Goal: Task Accomplishment & Management: Manage account settings

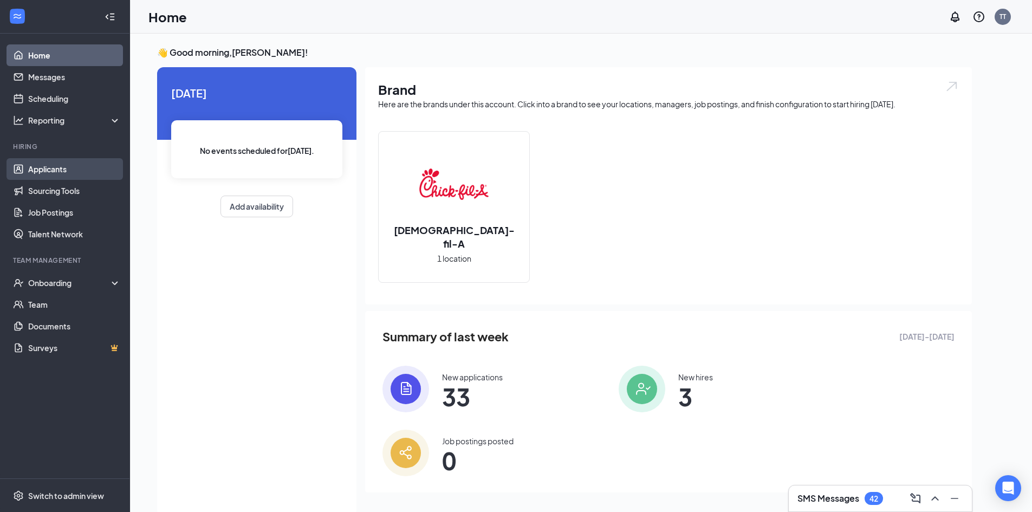
click at [66, 176] on link "Applicants" at bounding box center [74, 169] width 93 height 22
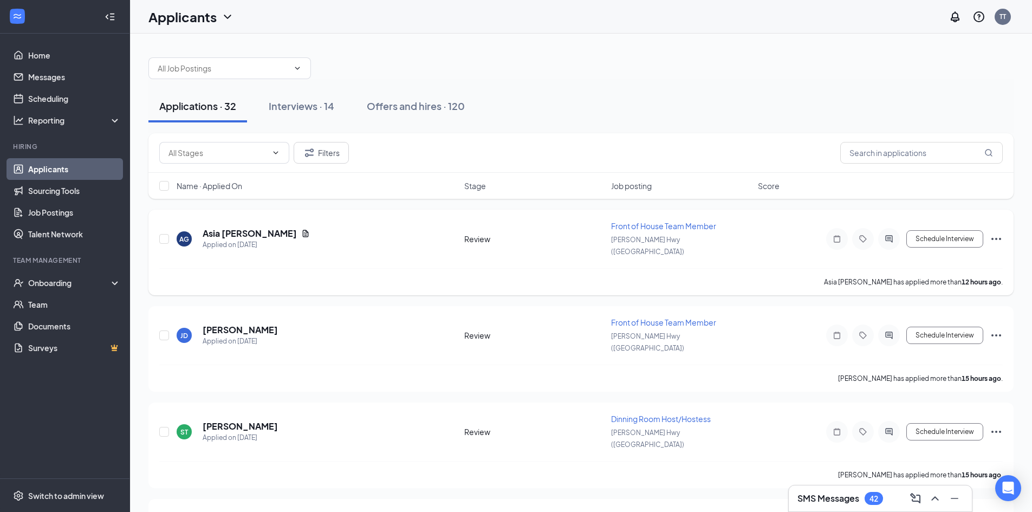
click at [625, 224] on span "Front of House Team Member" at bounding box center [663, 226] width 105 height 10
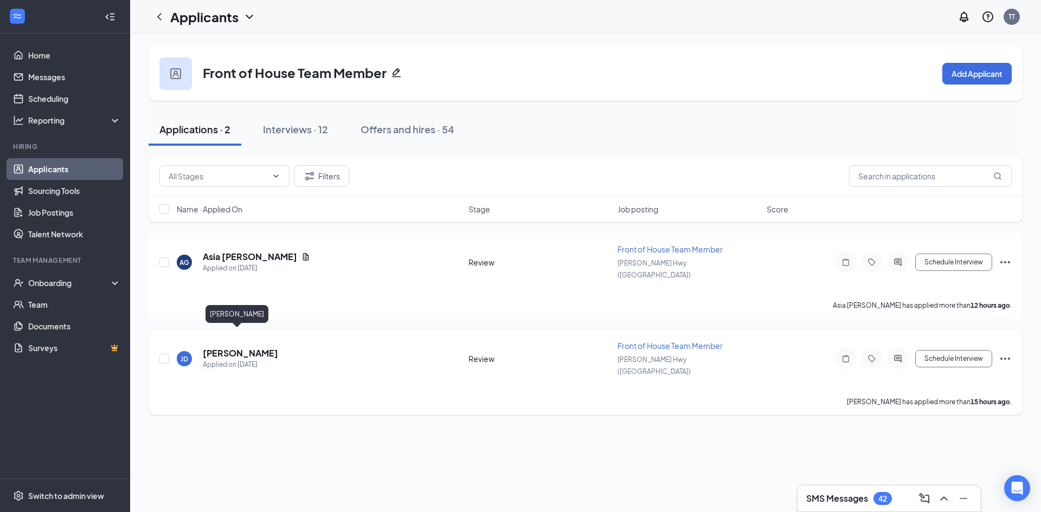
click at [238, 347] on h5 "[PERSON_NAME]" at bounding box center [240, 353] width 75 height 12
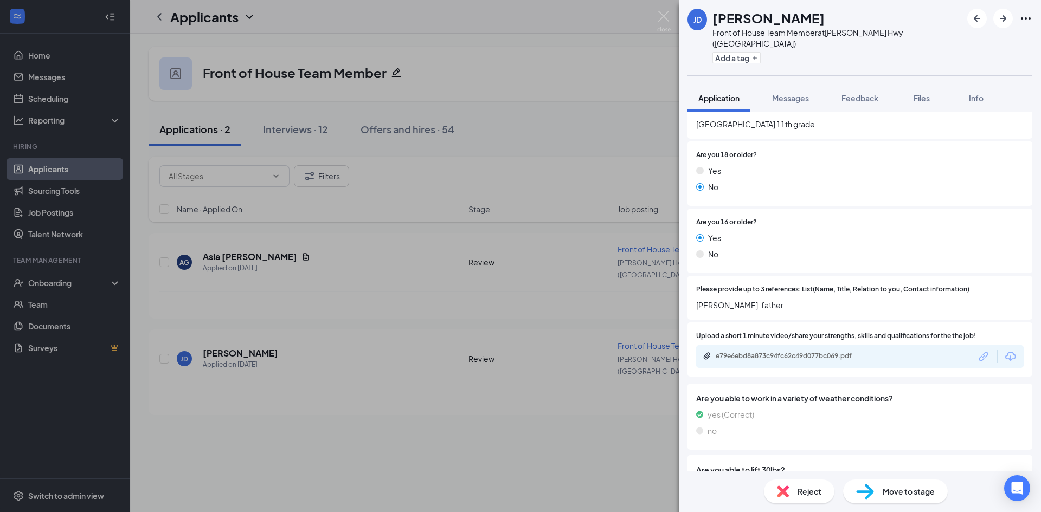
scroll to position [650, 0]
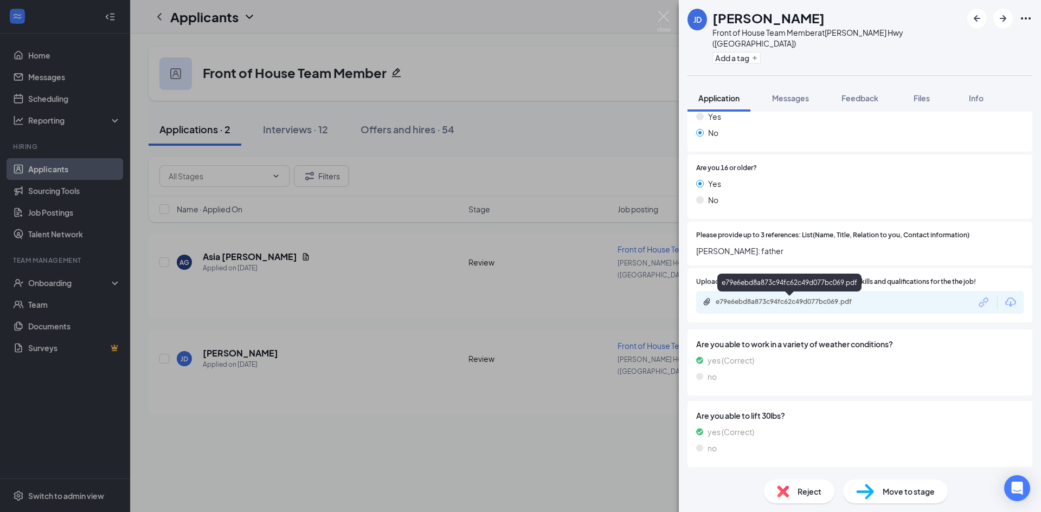
click at [739, 301] on div "e79e6ebd8a873c94fc62c49d077bc069.pdf" at bounding box center [791, 302] width 152 height 9
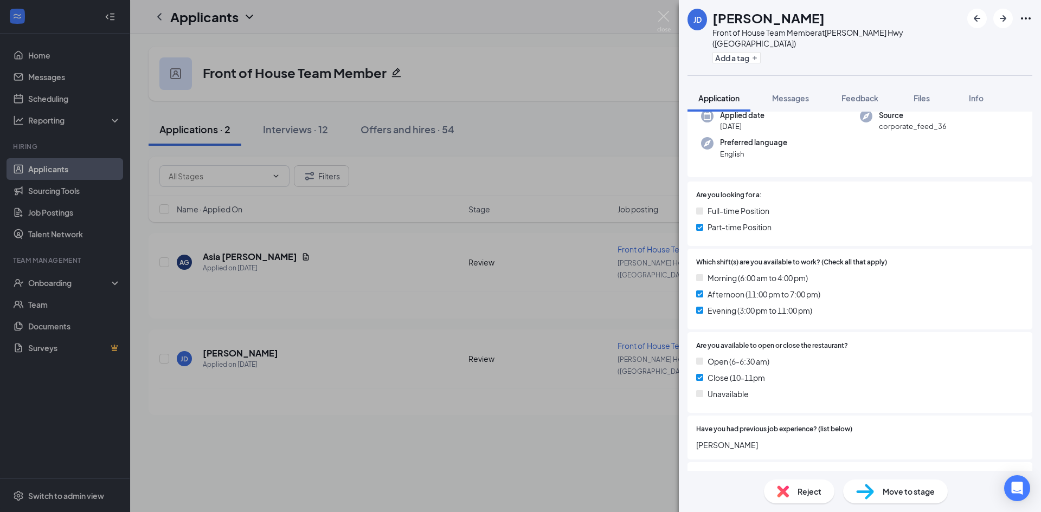
scroll to position [108, 0]
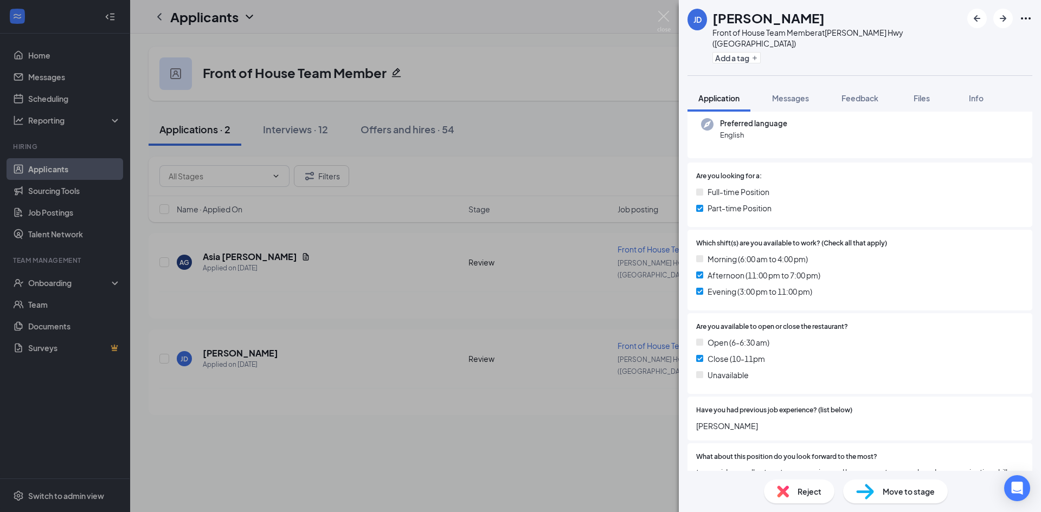
click at [812, 492] on span "Reject" at bounding box center [809, 492] width 24 height 12
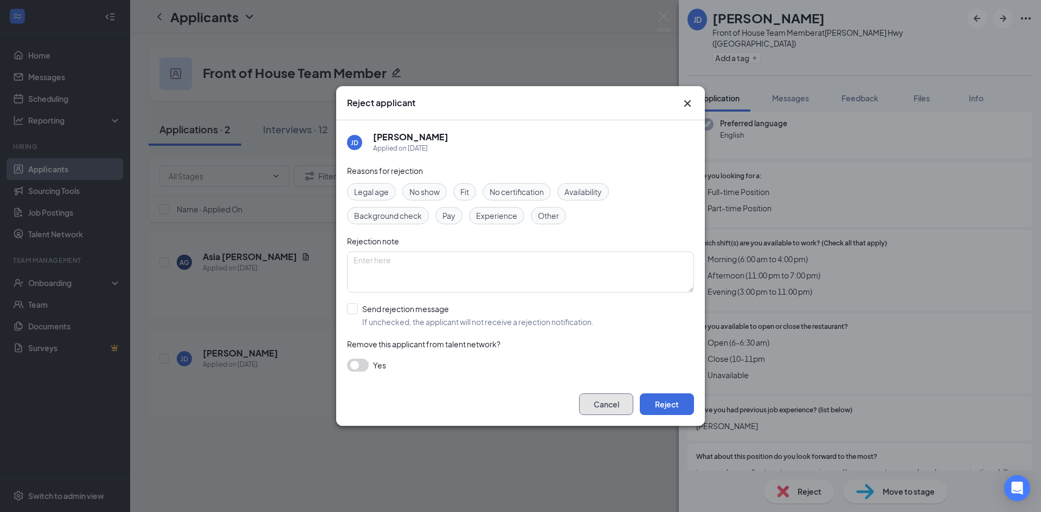
click at [610, 397] on button "Cancel" at bounding box center [606, 404] width 54 height 22
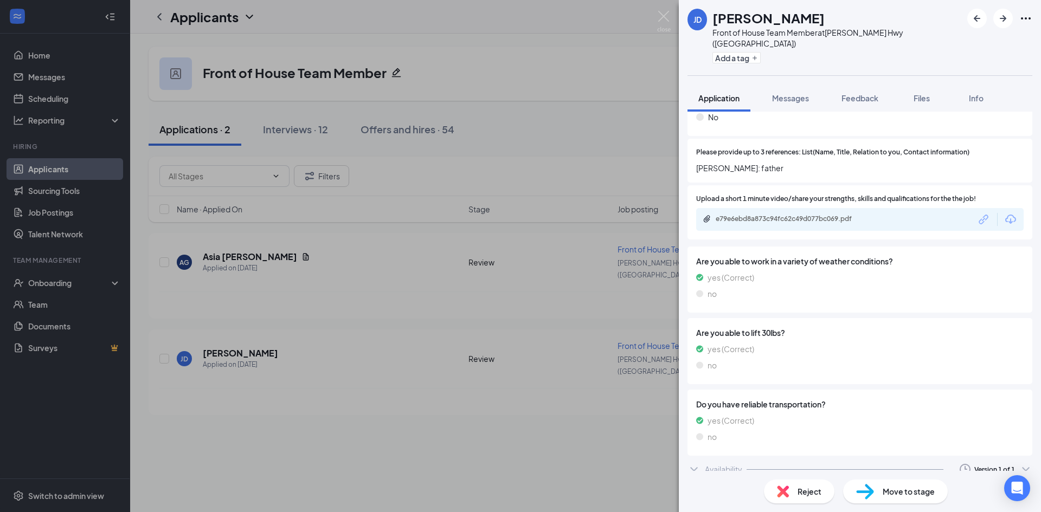
scroll to position [744, 0]
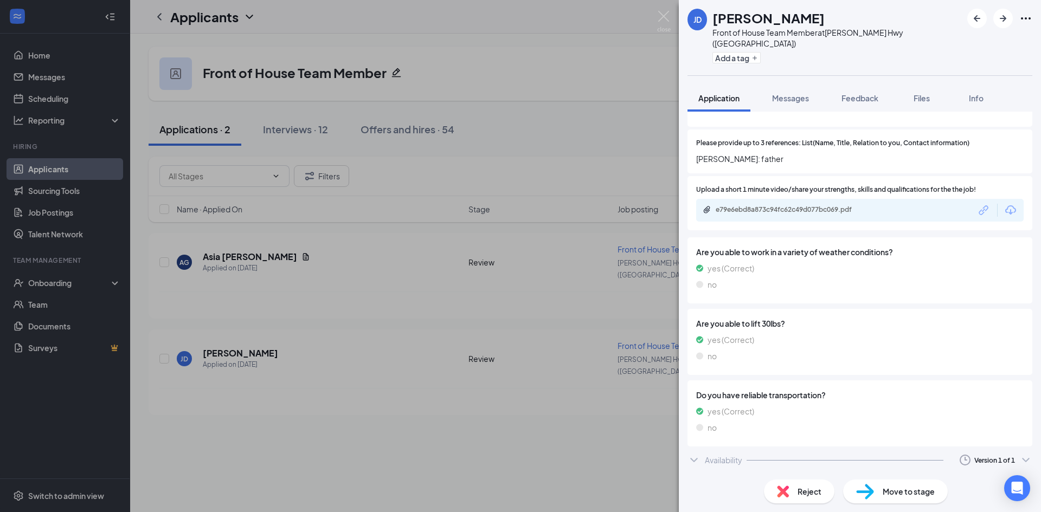
click at [797, 489] on span "Reject" at bounding box center [809, 492] width 24 height 12
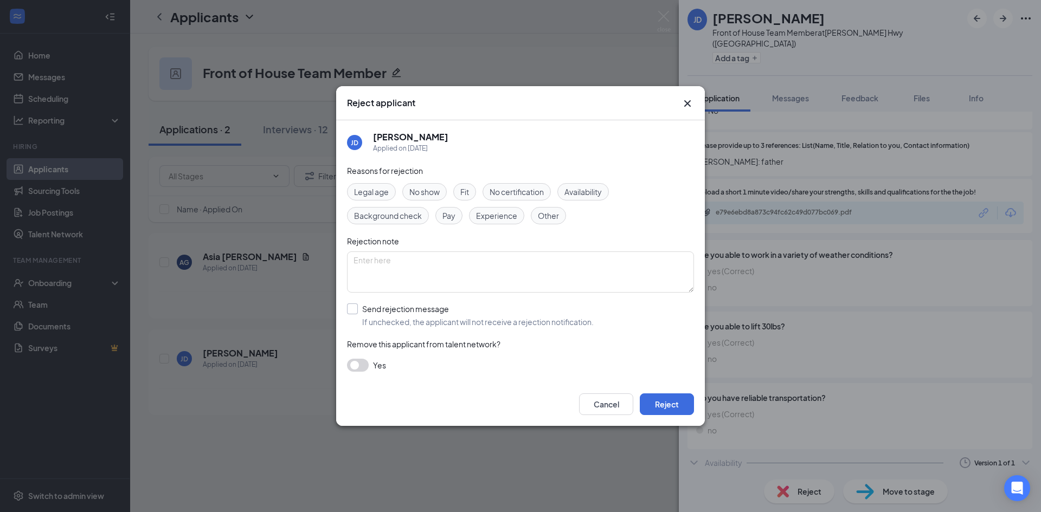
click at [353, 308] on input "Send rejection message If unchecked, the applicant will not receive a rejection…" at bounding box center [470, 315] width 247 height 24
checkbox input "true"
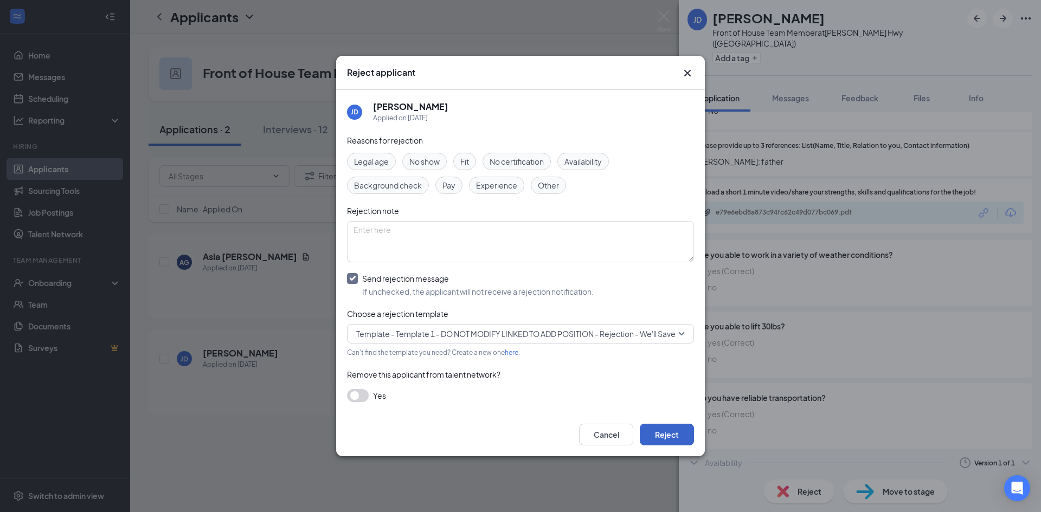
click at [650, 429] on button "Reject" at bounding box center [666, 435] width 54 height 22
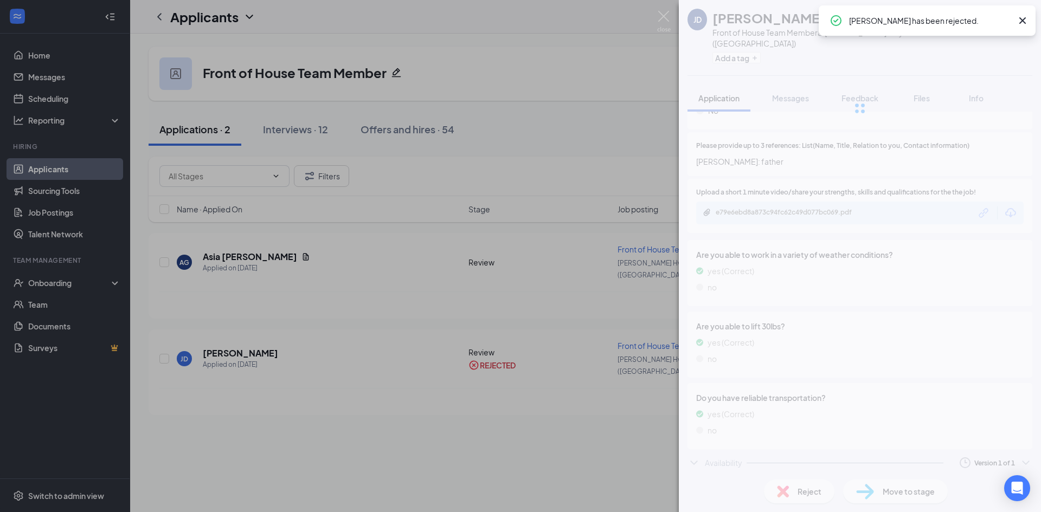
click at [273, 266] on div "[PERSON_NAME] [PERSON_NAME] Front of House Team Member at [PERSON_NAME][GEOGRAP…" at bounding box center [520, 256] width 1041 height 512
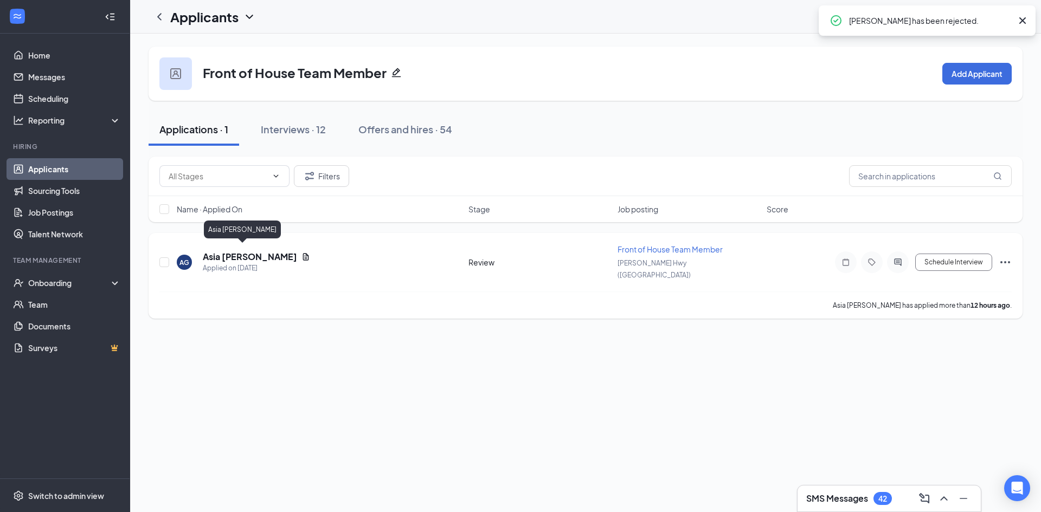
click at [228, 251] on h5 "Asia [PERSON_NAME]" at bounding box center [250, 257] width 94 height 12
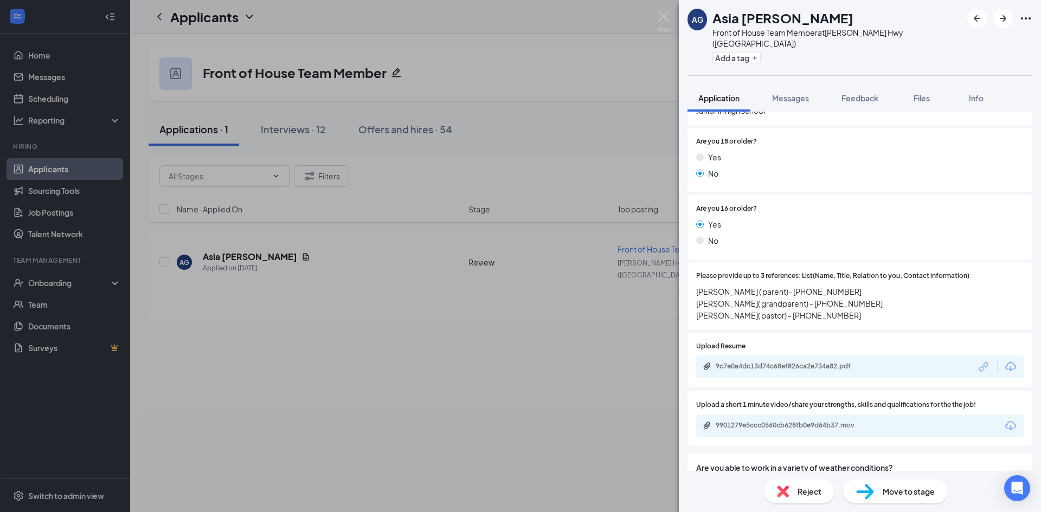
scroll to position [650, 0]
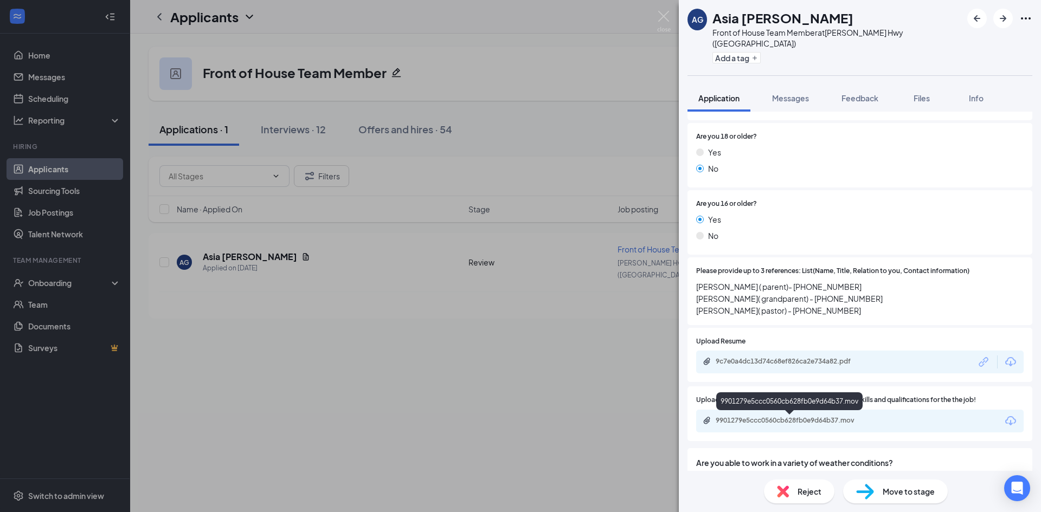
click at [753, 417] on div "9901279e5ccc0560cb628fb0e9d64b37.mov" at bounding box center [791, 420] width 152 height 9
click at [892, 487] on span "Move to stage" at bounding box center [908, 492] width 52 height 12
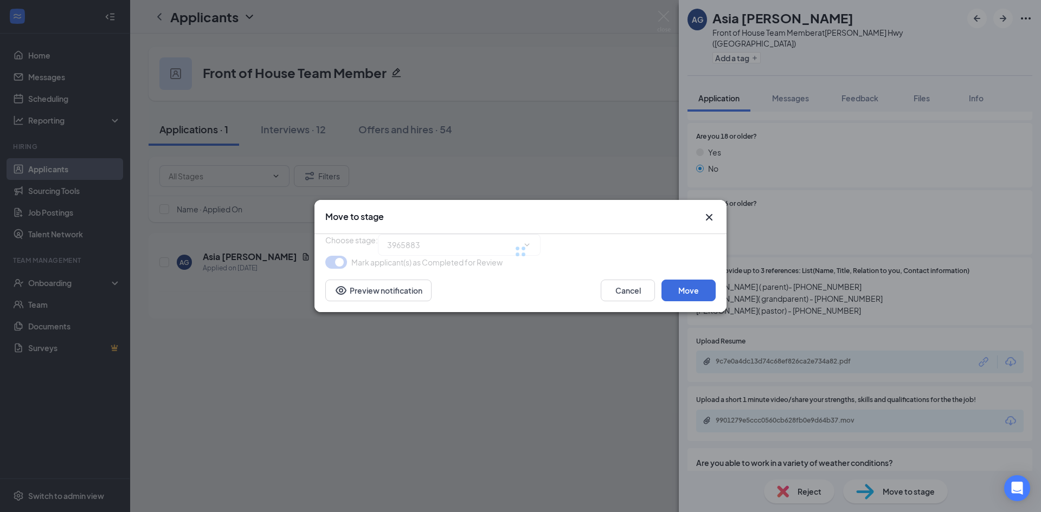
type input "Onsite Interview (next stage)"
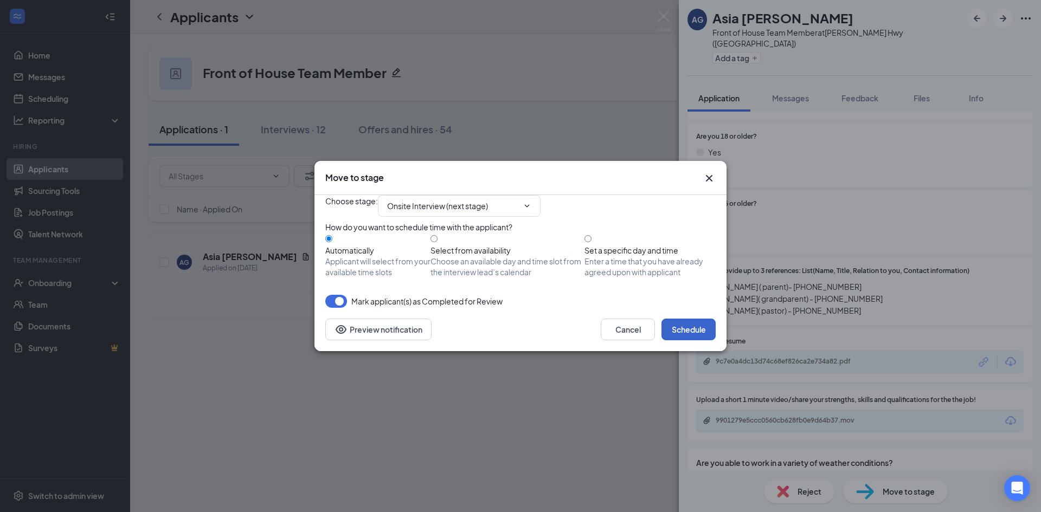
click at [696, 340] on button "Schedule" at bounding box center [688, 330] width 54 height 22
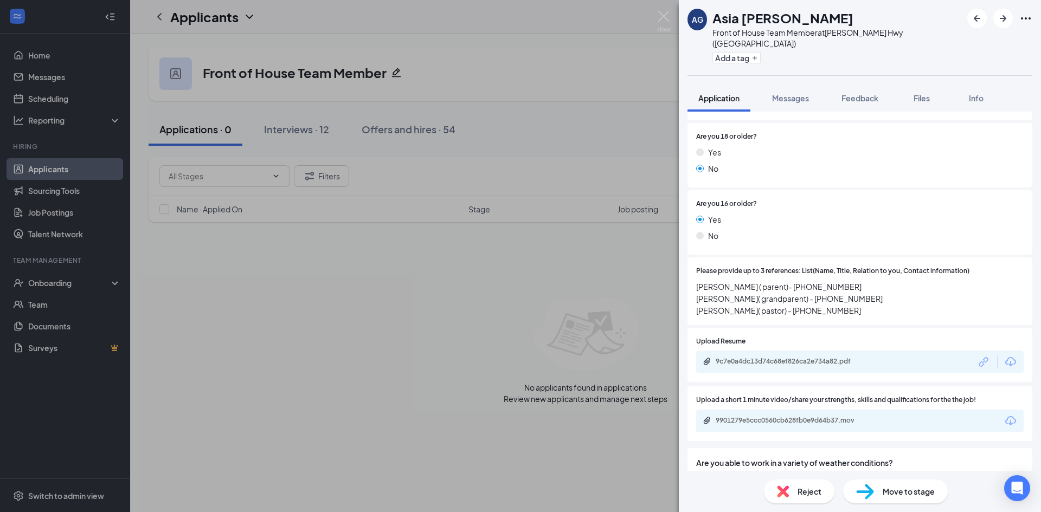
drag, startPoint x: 135, startPoint y: 6, endPoint x: 141, endPoint y: 11, distance: 7.3
click at [136, 7] on div "AG Asia [PERSON_NAME] Front of House Team Member at [PERSON_NAME][GEOGRAPHIC_DA…" at bounding box center [520, 256] width 1041 height 512
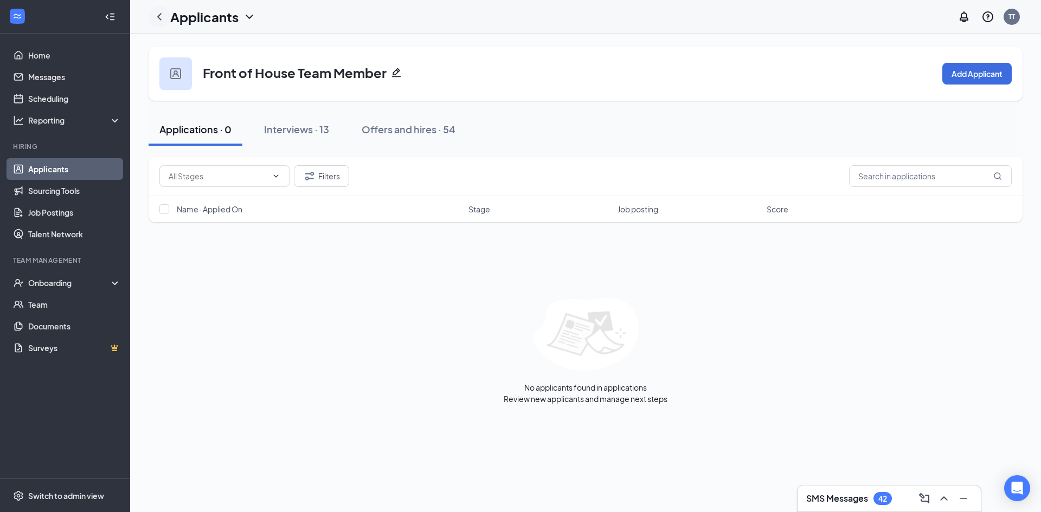
click at [155, 14] on icon "ChevronLeft" at bounding box center [159, 16] width 13 height 13
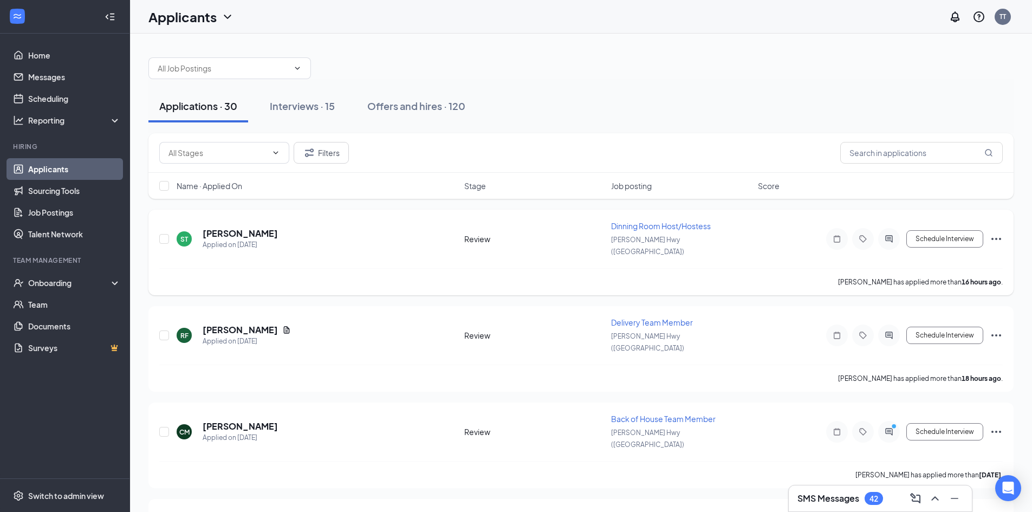
click at [627, 223] on span "Dinning Room Host/Hostess" at bounding box center [661, 226] width 100 height 10
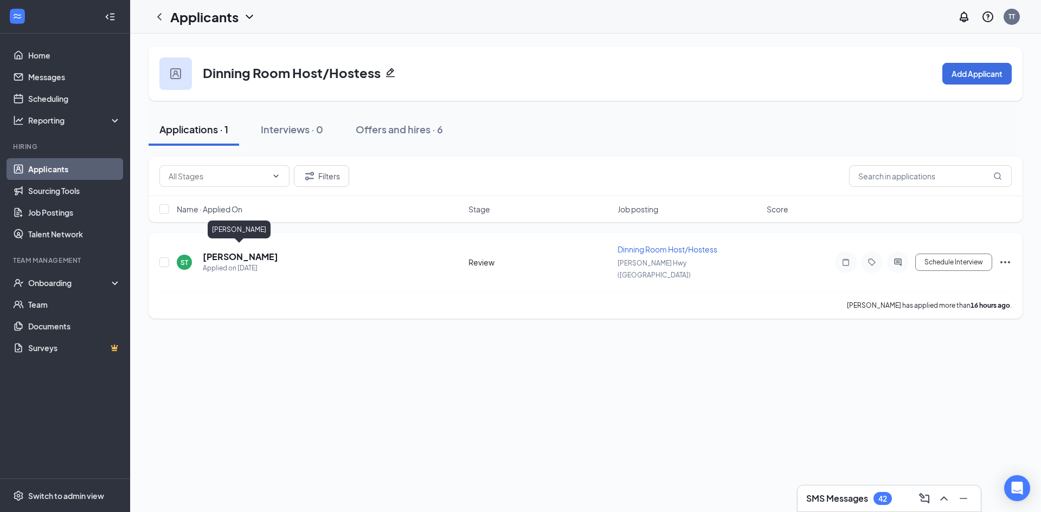
click at [232, 251] on h5 "[PERSON_NAME]" at bounding box center [240, 257] width 75 height 12
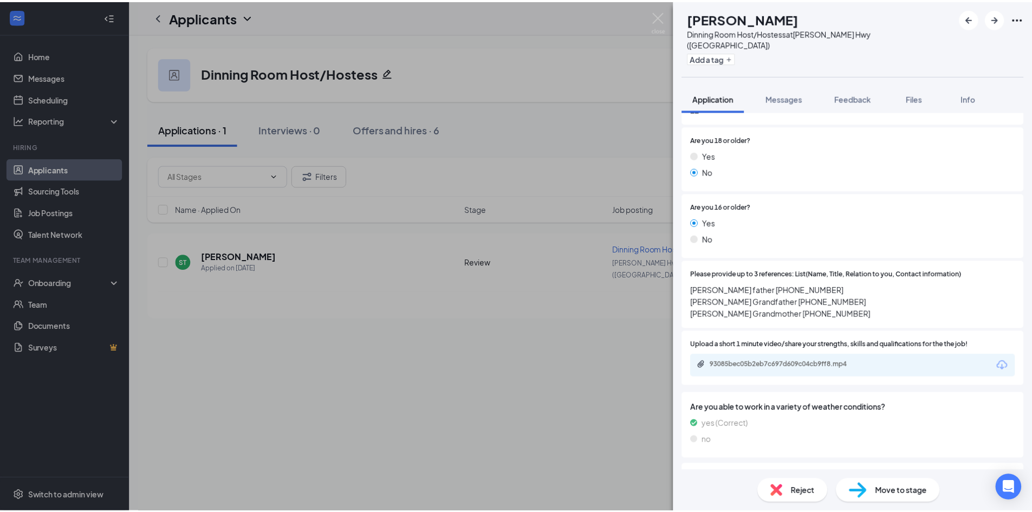
scroll to position [650, 0]
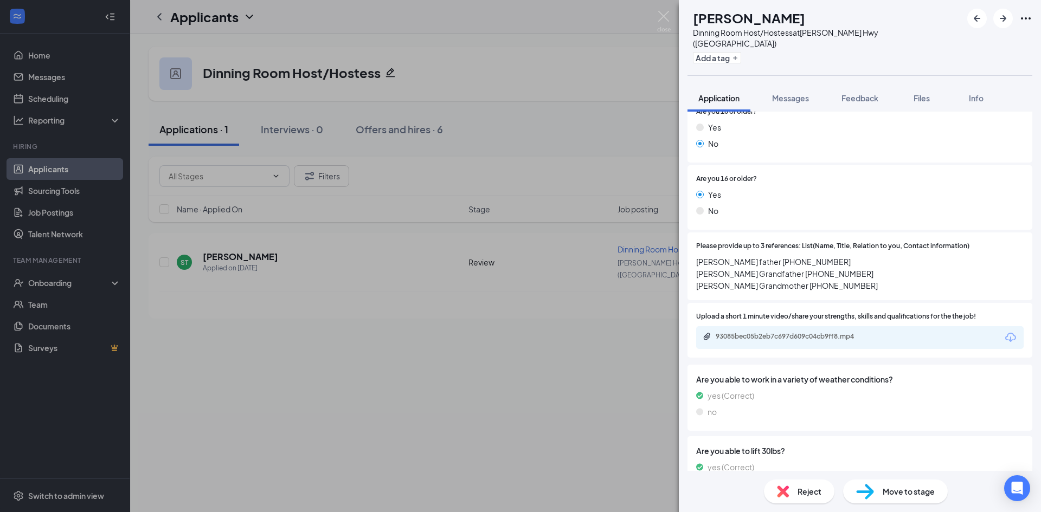
click at [813, 498] on div "Reject" at bounding box center [799, 492] width 70 height 24
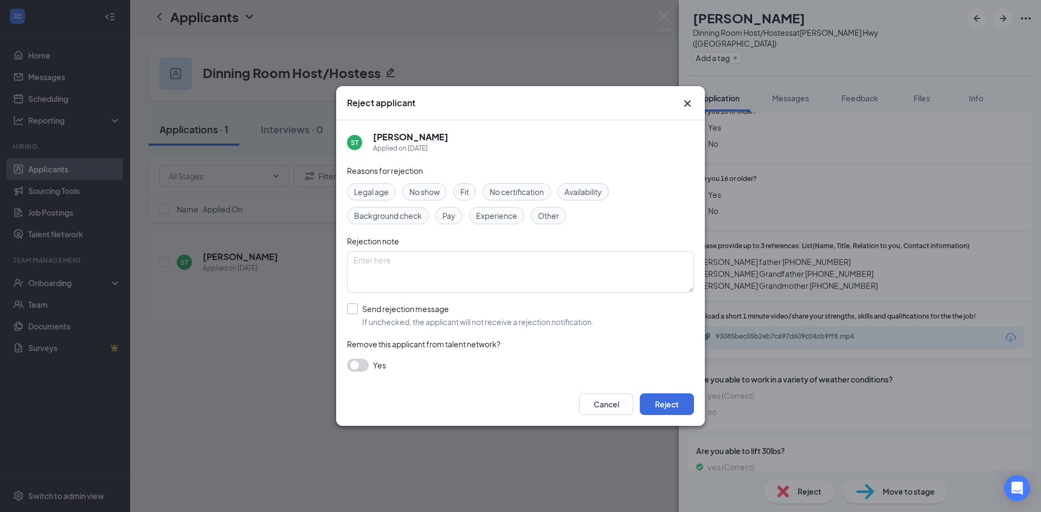
click at [351, 311] on input "Send rejection message If unchecked, the applicant will not receive a rejection…" at bounding box center [470, 315] width 247 height 24
checkbox input "true"
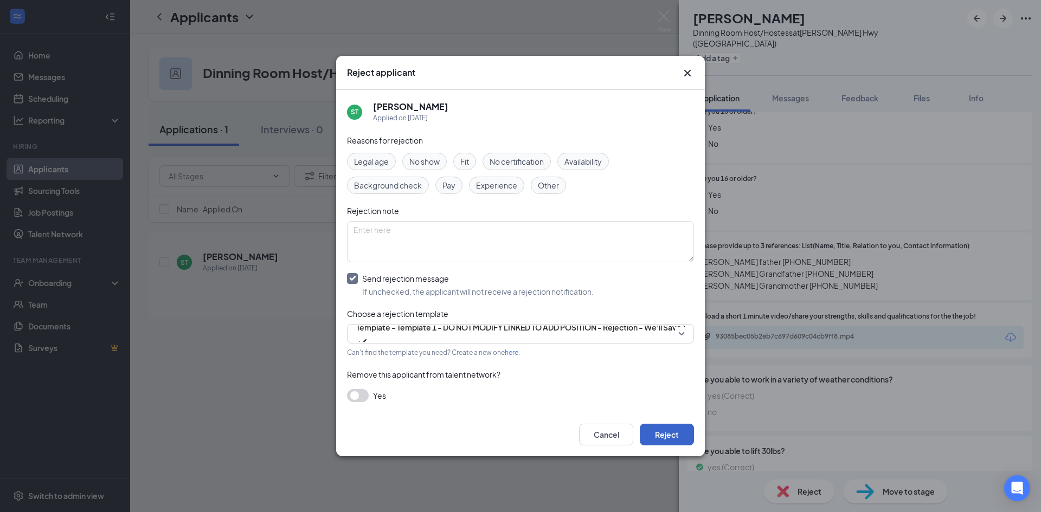
click at [666, 441] on button "Reject" at bounding box center [666, 435] width 54 height 22
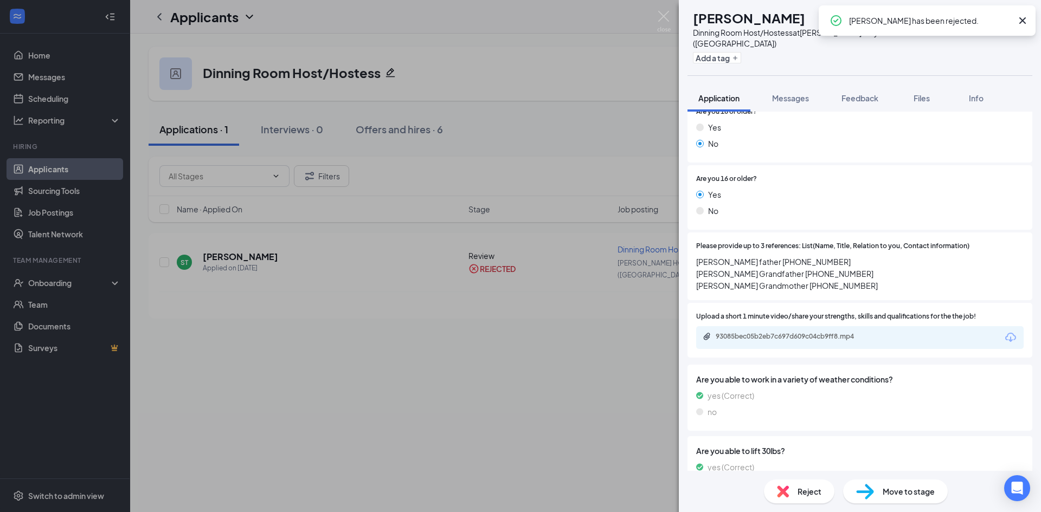
drag, startPoint x: 179, startPoint y: 42, endPoint x: 207, endPoint y: 18, distance: 36.9
click at [180, 42] on div "ST [PERSON_NAME] Dinning Room Host/Hostess at [PERSON_NAME][GEOGRAPHIC_DATA] ([…" at bounding box center [520, 256] width 1041 height 512
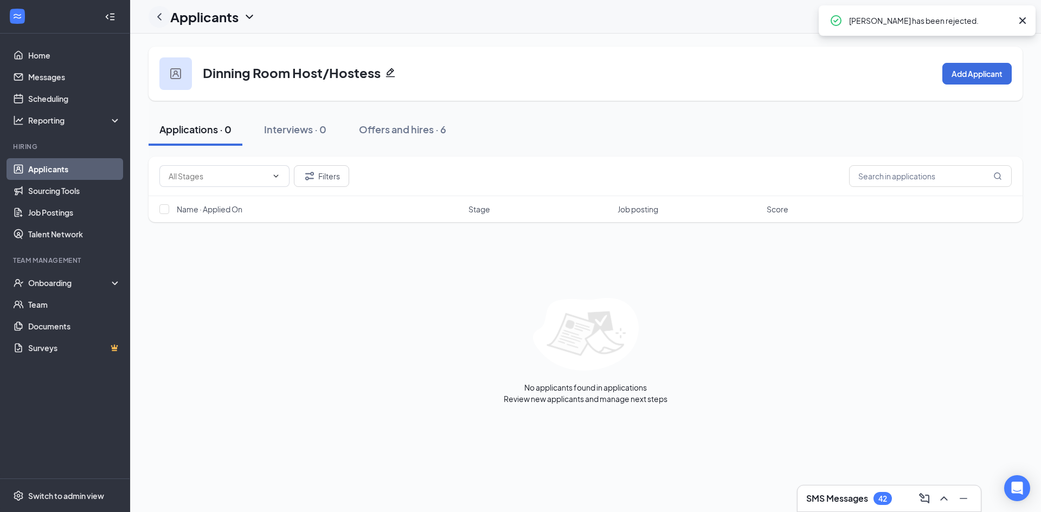
click at [159, 14] on icon "ChevronLeft" at bounding box center [159, 16] width 13 height 13
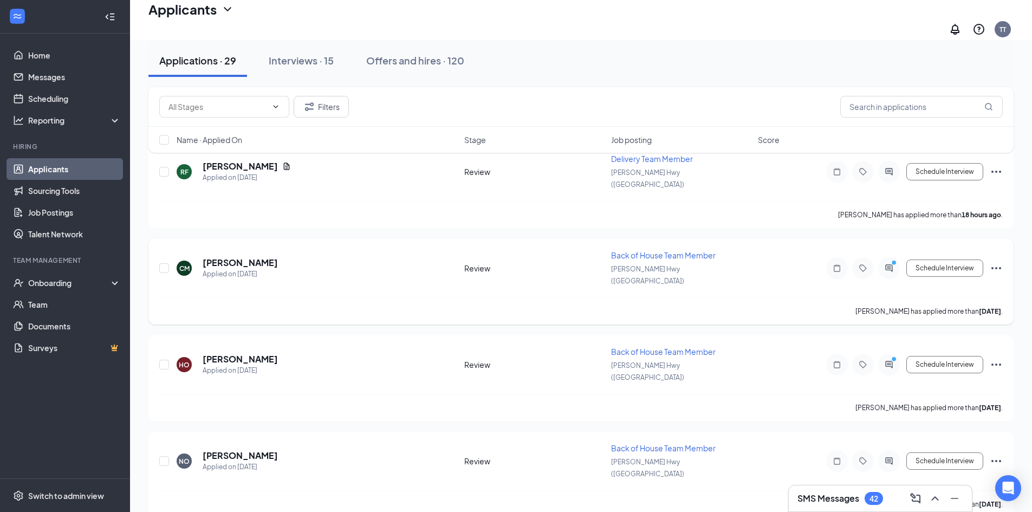
scroll to position [54, 0]
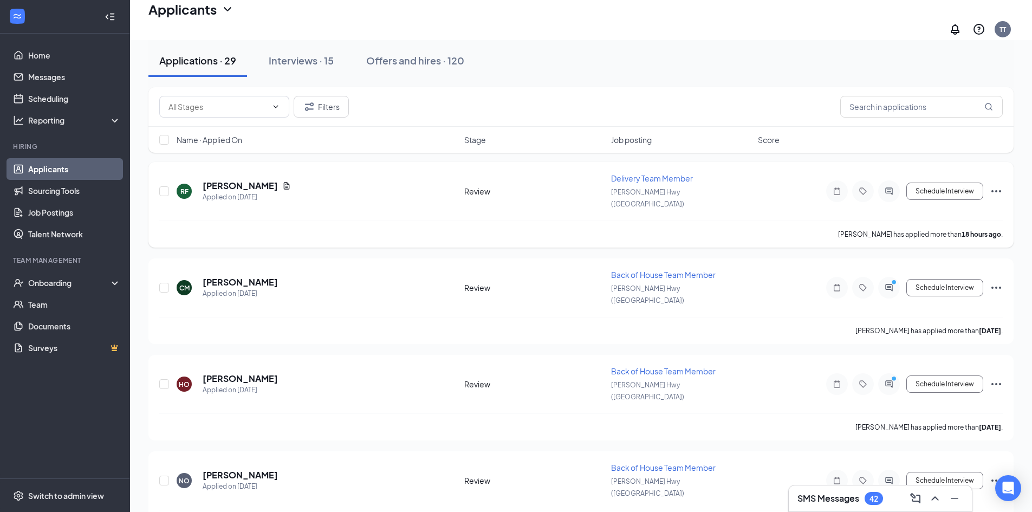
click at [631, 173] on span "Delivery Team Member" at bounding box center [652, 178] width 82 height 10
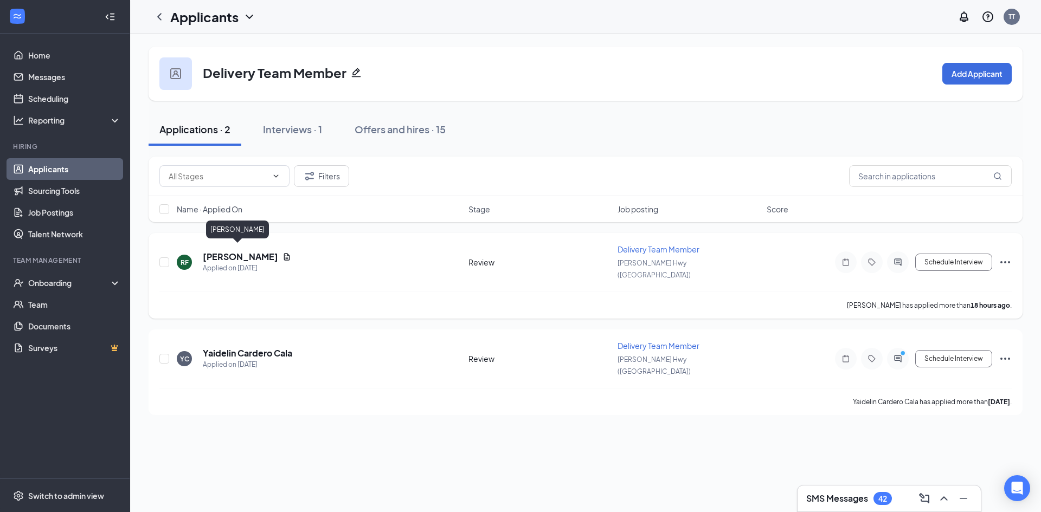
click at [249, 251] on h5 "[PERSON_NAME]" at bounding box center [240, 257] width 75 height 12
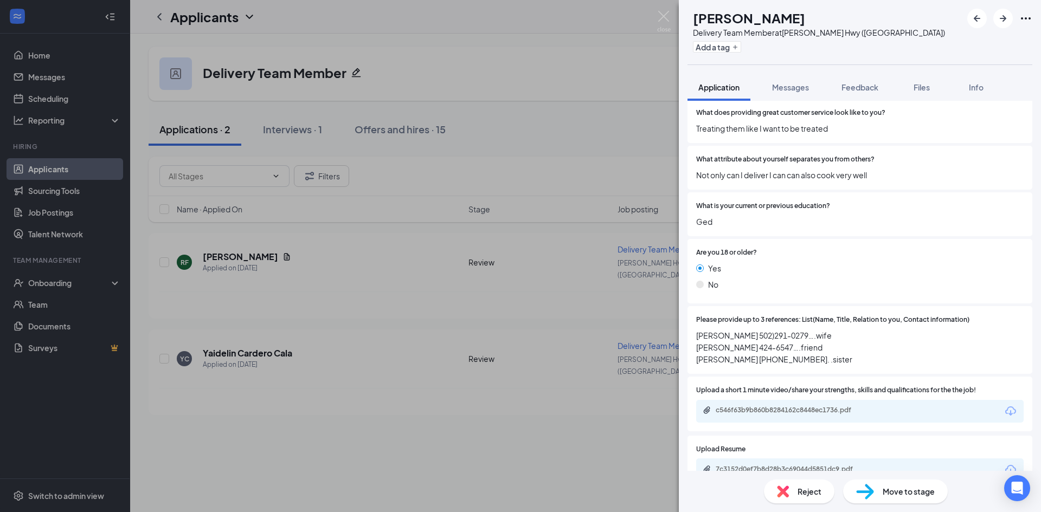
scroll to position [542, 0]
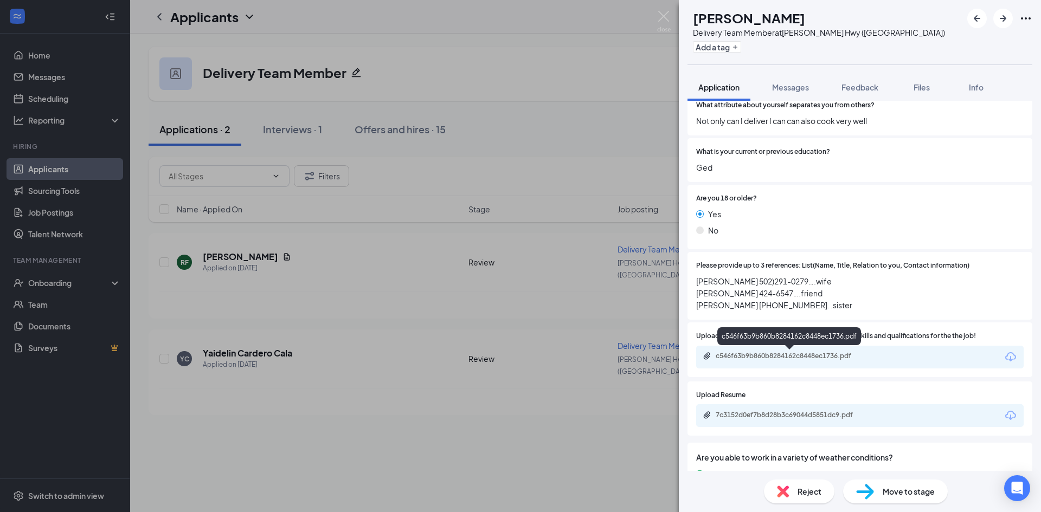
click at [756, 353] on div "c546f63b9b860b8284162c8448ec1736.pdf" at bounding box center [791, 356] width 152 height 9
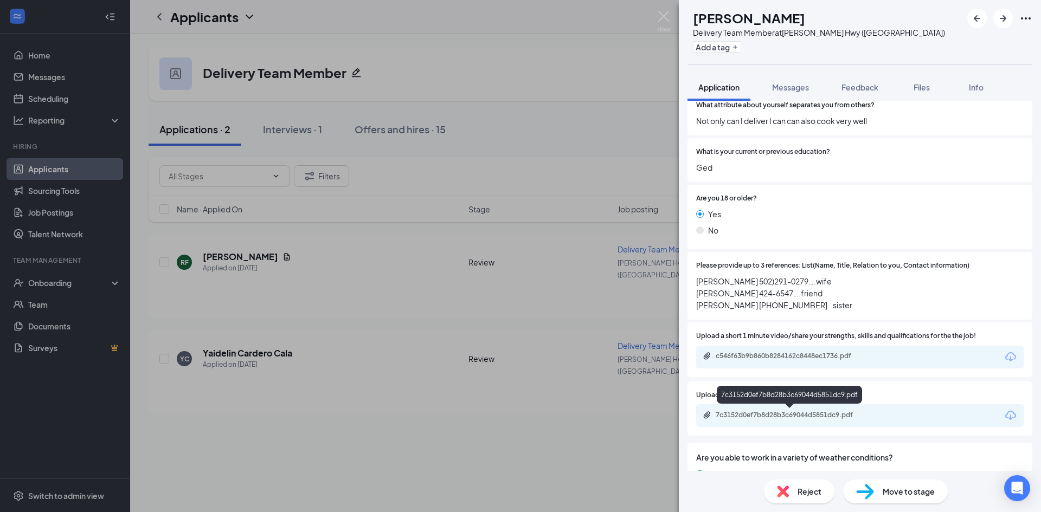
click at [742, 412] on div "7c3152d0ef7b8d28b3c69044d5851dc9.pdf" at bounding box center [791, 415] width 152 height 9
click at [770, 360] on div "c546f63b9b860b8284162c8448ec1736.pdf" at bounding box center [791, 356] width 152 height 9
click at [190, 22] on div "RF [PERSON_NAME] Delivery Team Member at [PERSON_NAME][GEOGRAPHIC_DATA] ([GEOGR…" at bounding box center [520, 256] width 1041 height 512
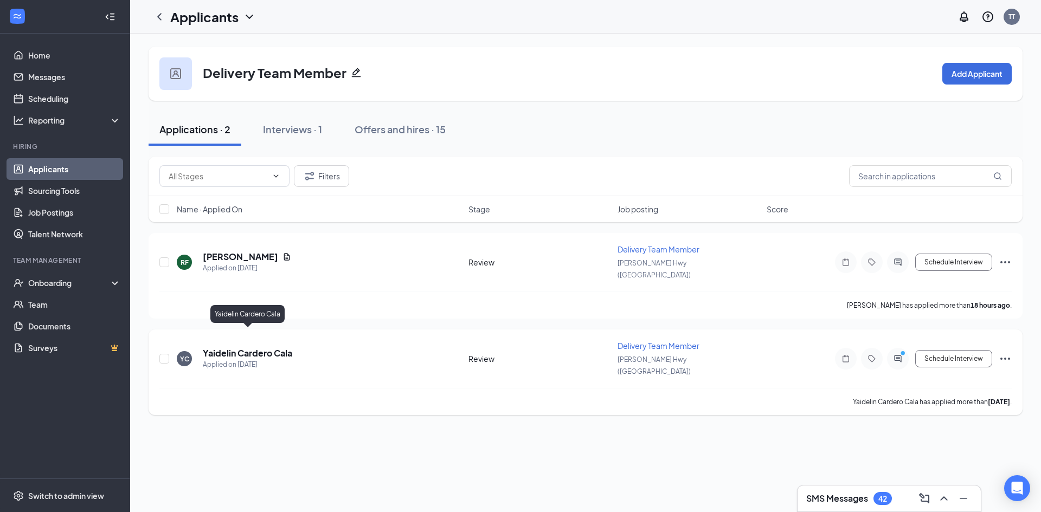
click at [230, 347] on h5 "Yaidelin Cardero Cala" at bounding box center [247, 353] width 89 height 12
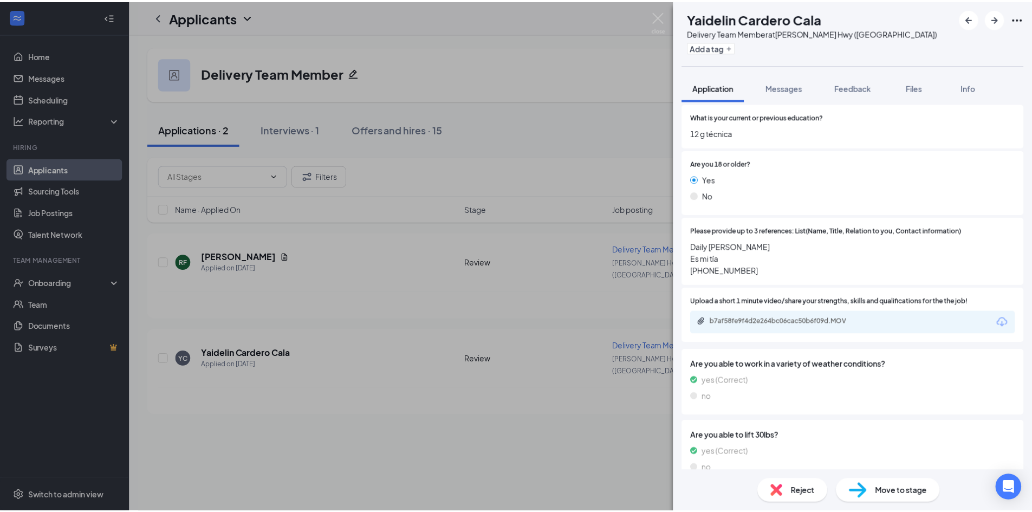
scroll to position [596, 0]
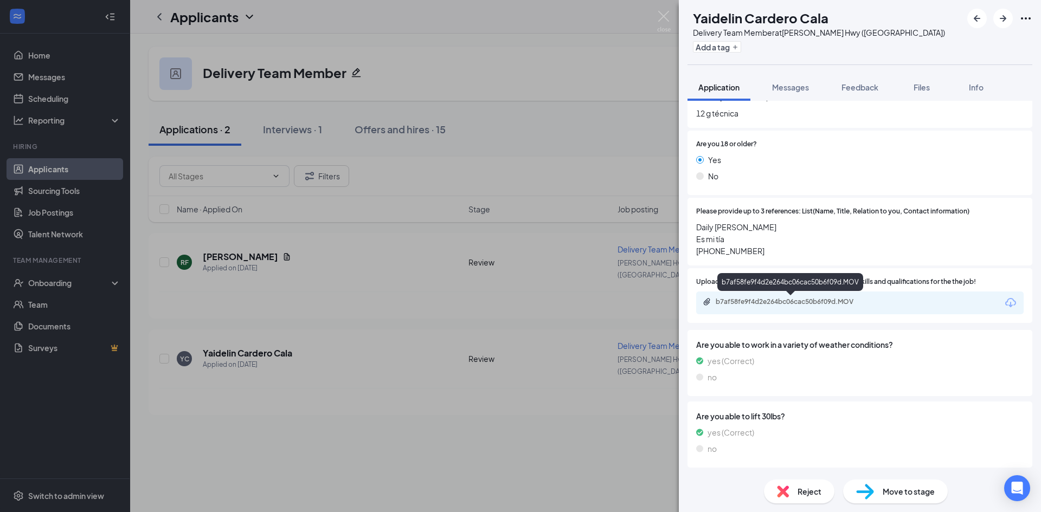
click at [749, 300] on div "b7af58fe9f4d2e264bc06cac50b6f09d.MOV" at bounding box center [791, 302] width 152 height 9
click at [667, 18] on img at bounding box center [664, 21] width 14 height 21
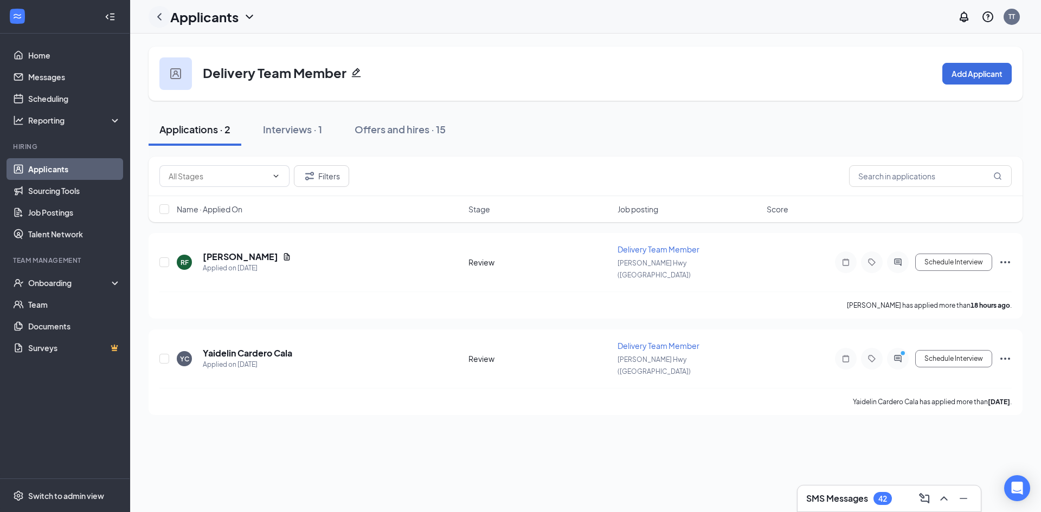
click at [164, 17] on icon "ChevronLeft" at bounding box center [159, 16] width 13 height 13
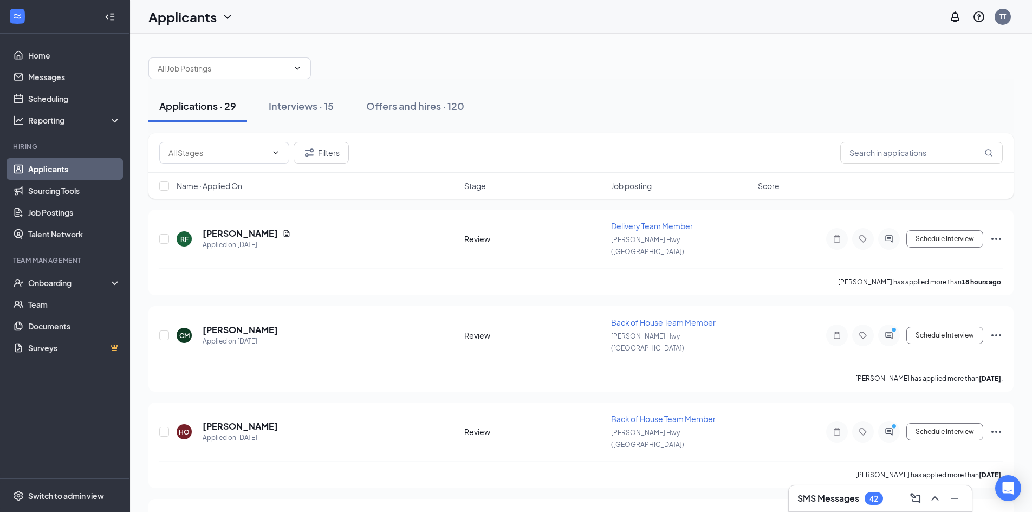
click at [52, 166] on link "Applicants" at bounding box center [74, 169] width 93 height 22
